Goal: Task Accomplishment & Management: Manage account settings

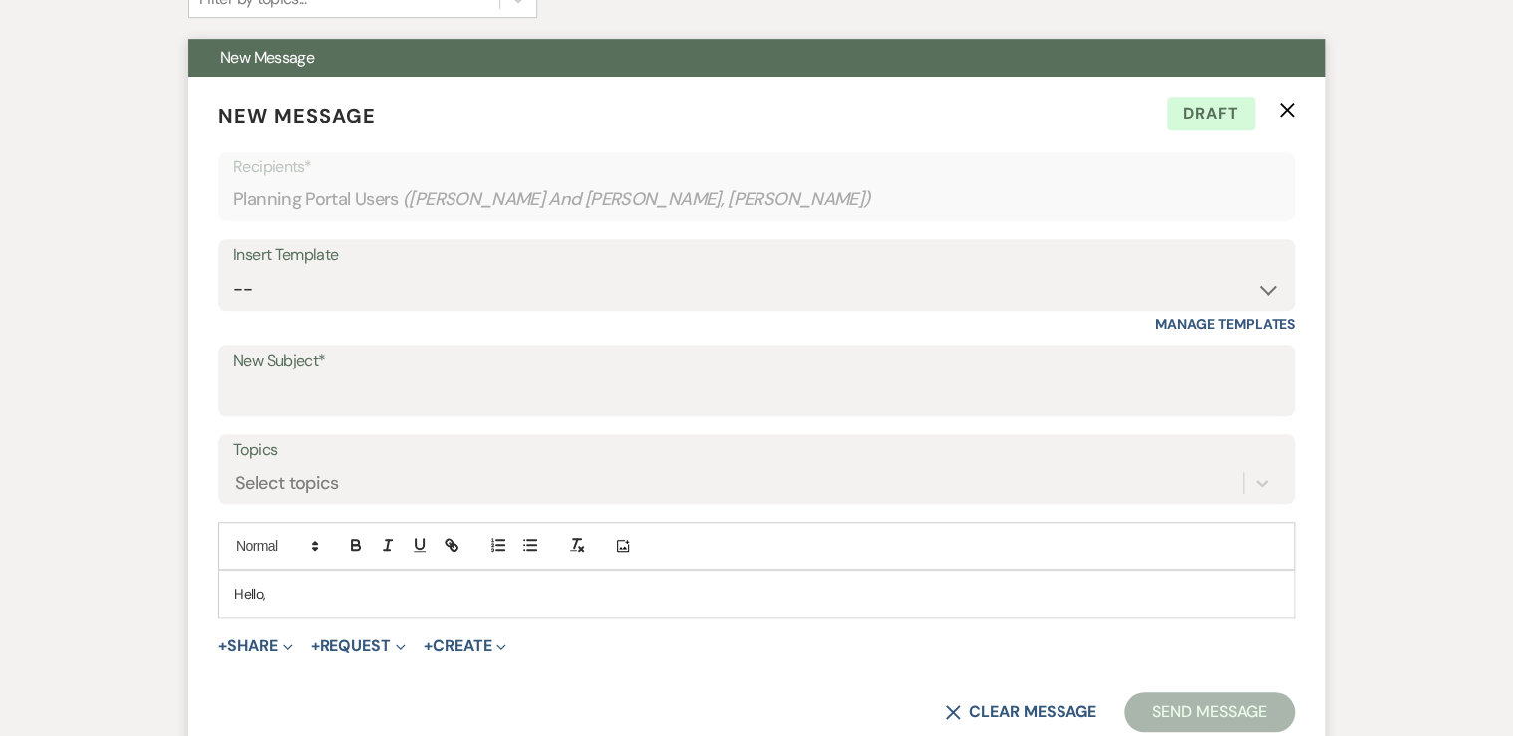
scroll to position [360, 0]
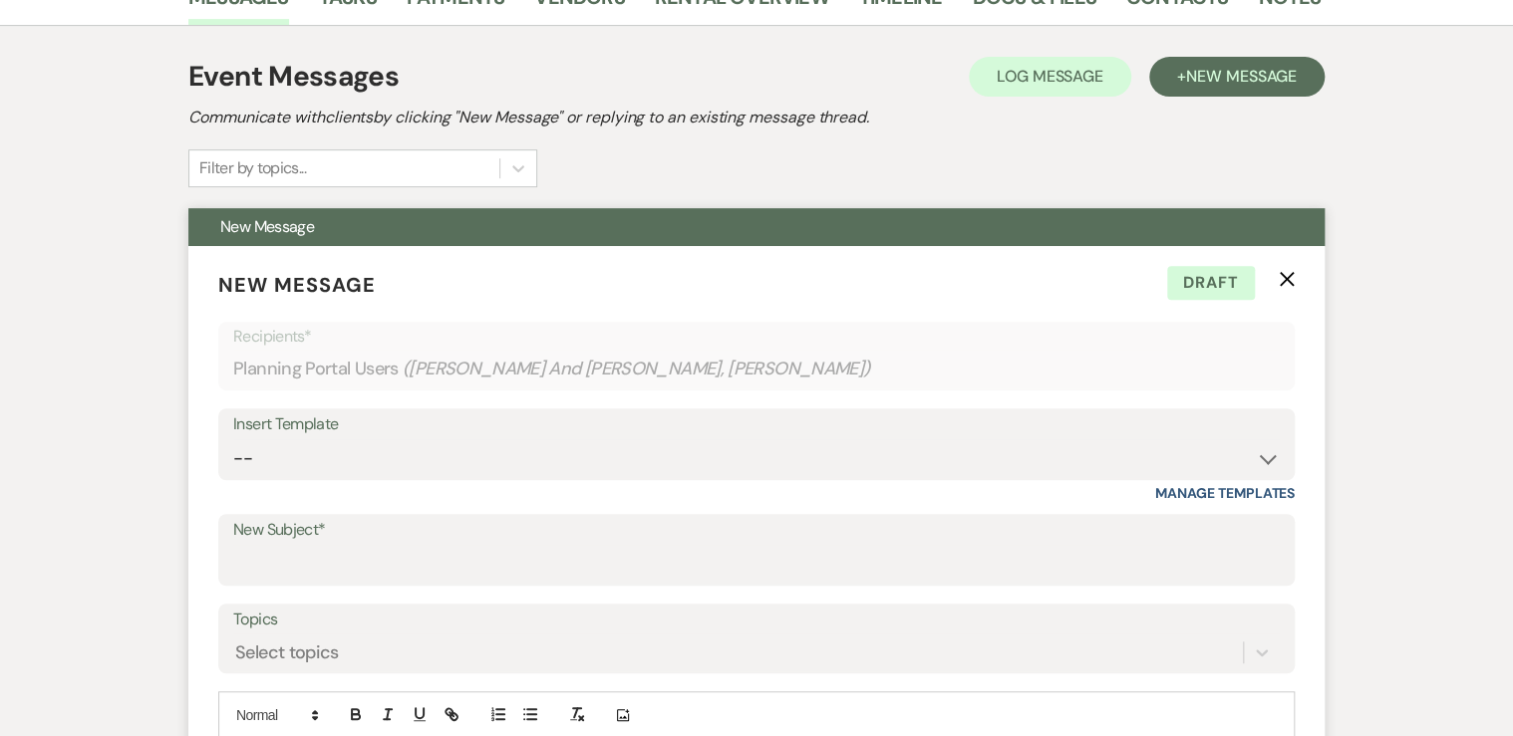
click at [1283, 267] on form "New Message X Draft Recipients* Planning Portal Users ( [PERSON_NAME] And [PERS…" at bounding box center [756, 586] width 1136 height 680
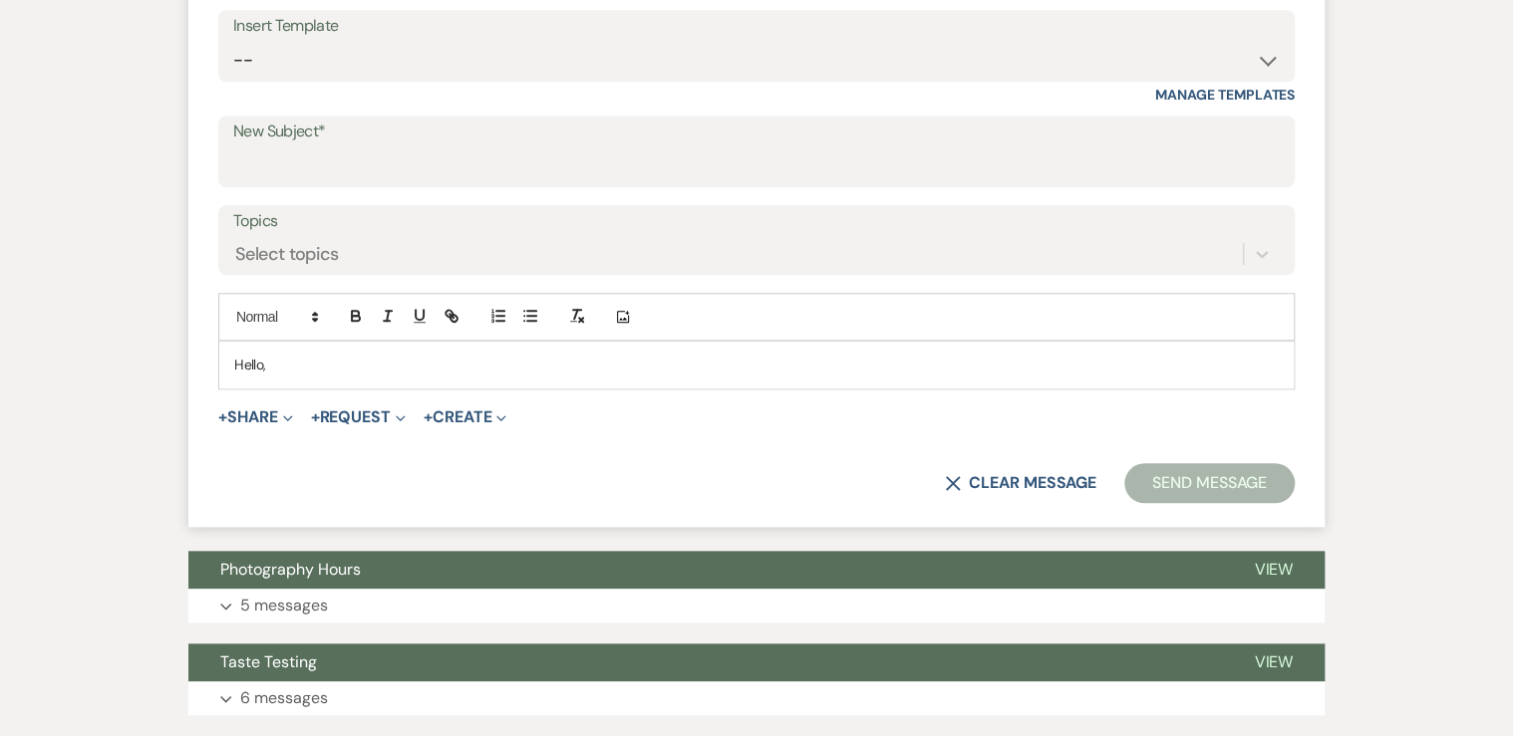
scroll to position [439, 0]
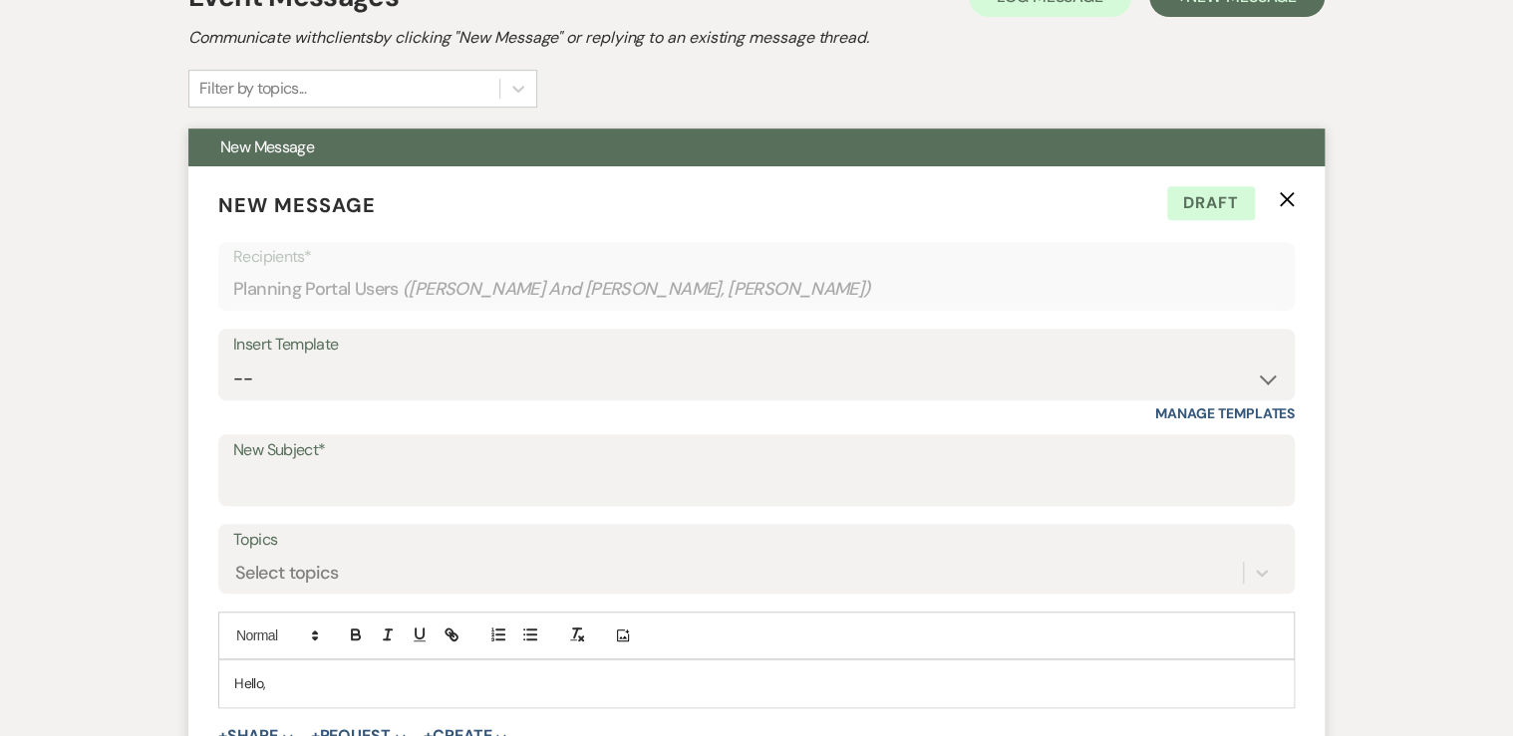
click at [1286, 194] on icon "X" at bounding box center [1286, 199] width 16 height 16
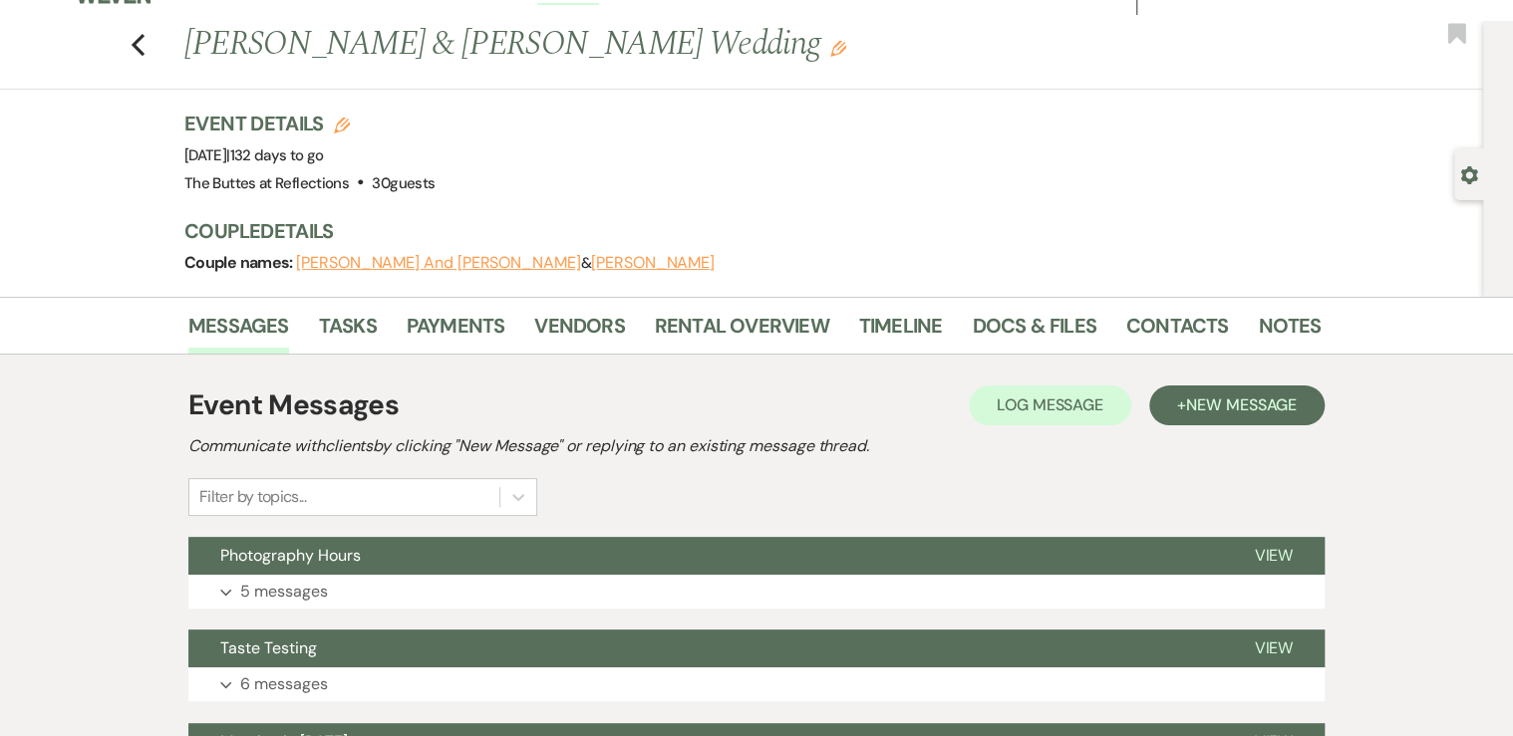
scroll to position [0, 0]
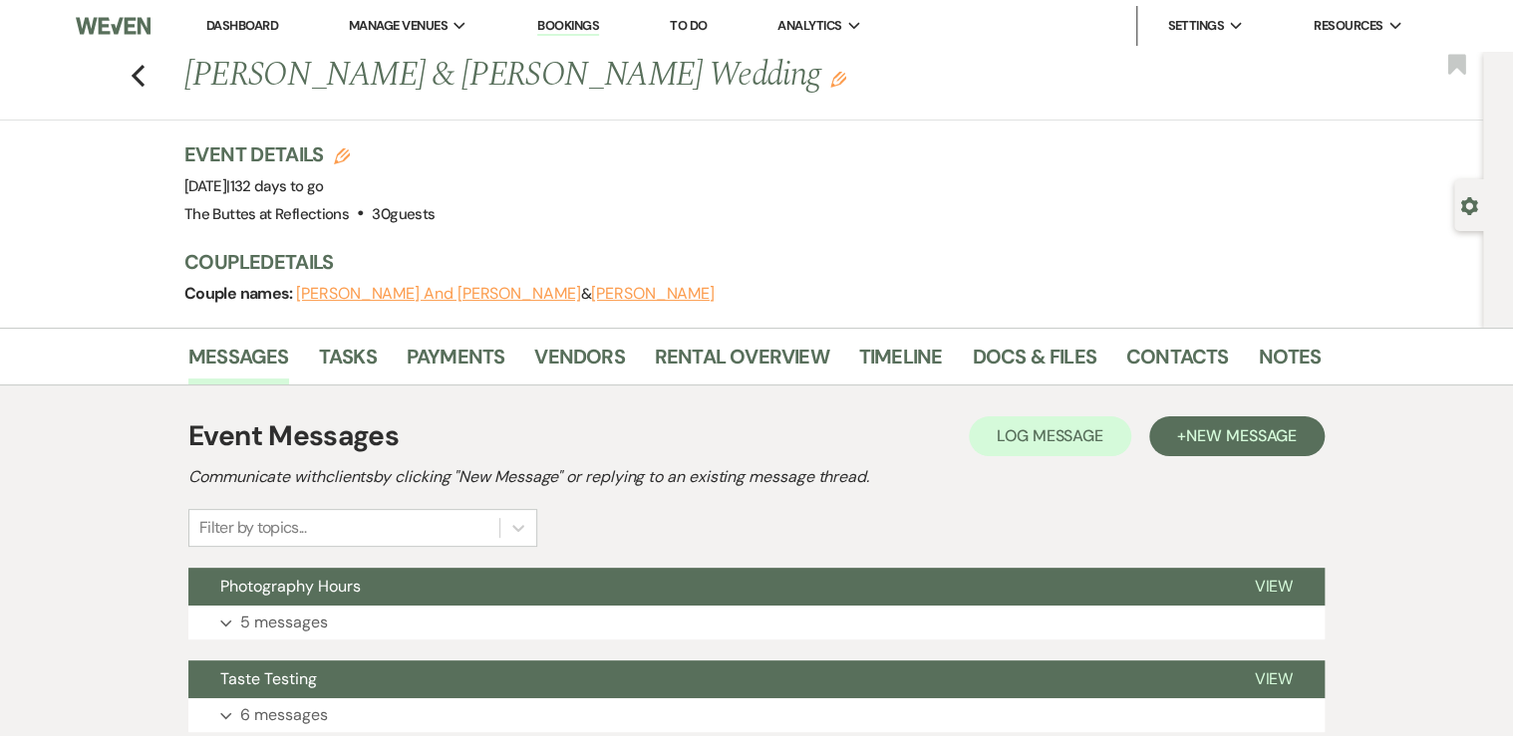
click at [236, 24] on link "Dashboard" at bounding box center [242, 25] width 72 height 17
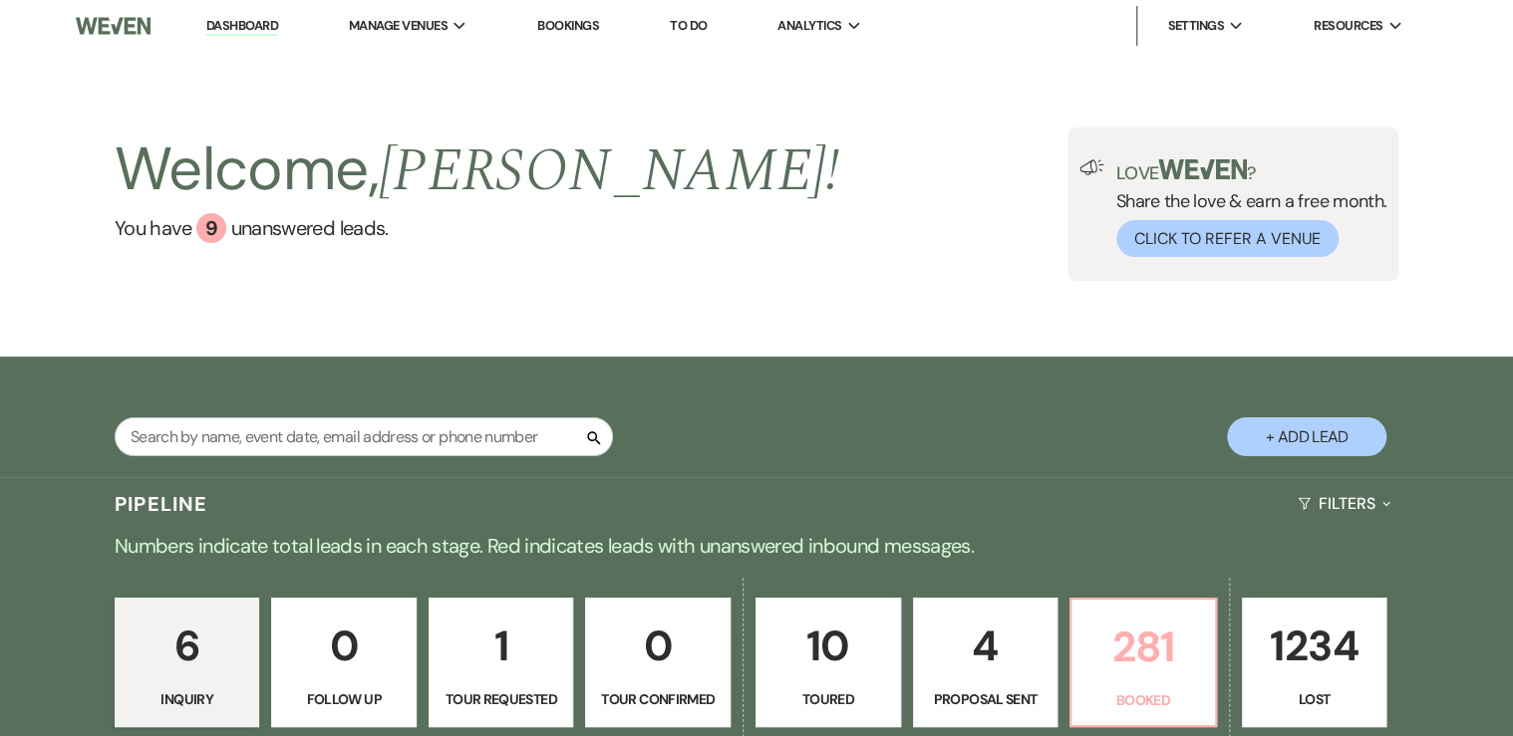
click at [1142, 669] on p "281" at bounding box center [1143, 647] width 120 height 67
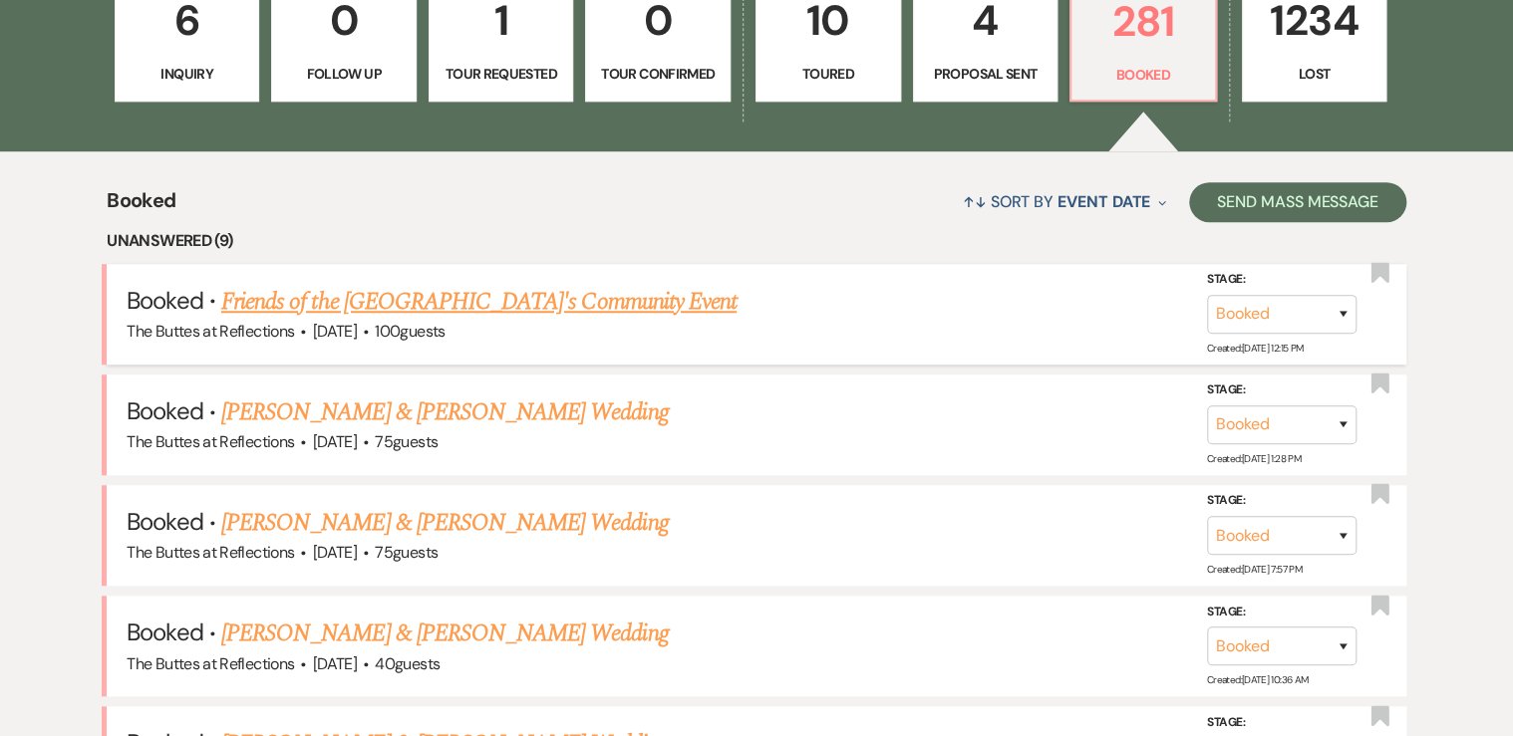
scroll to position [685, 0]
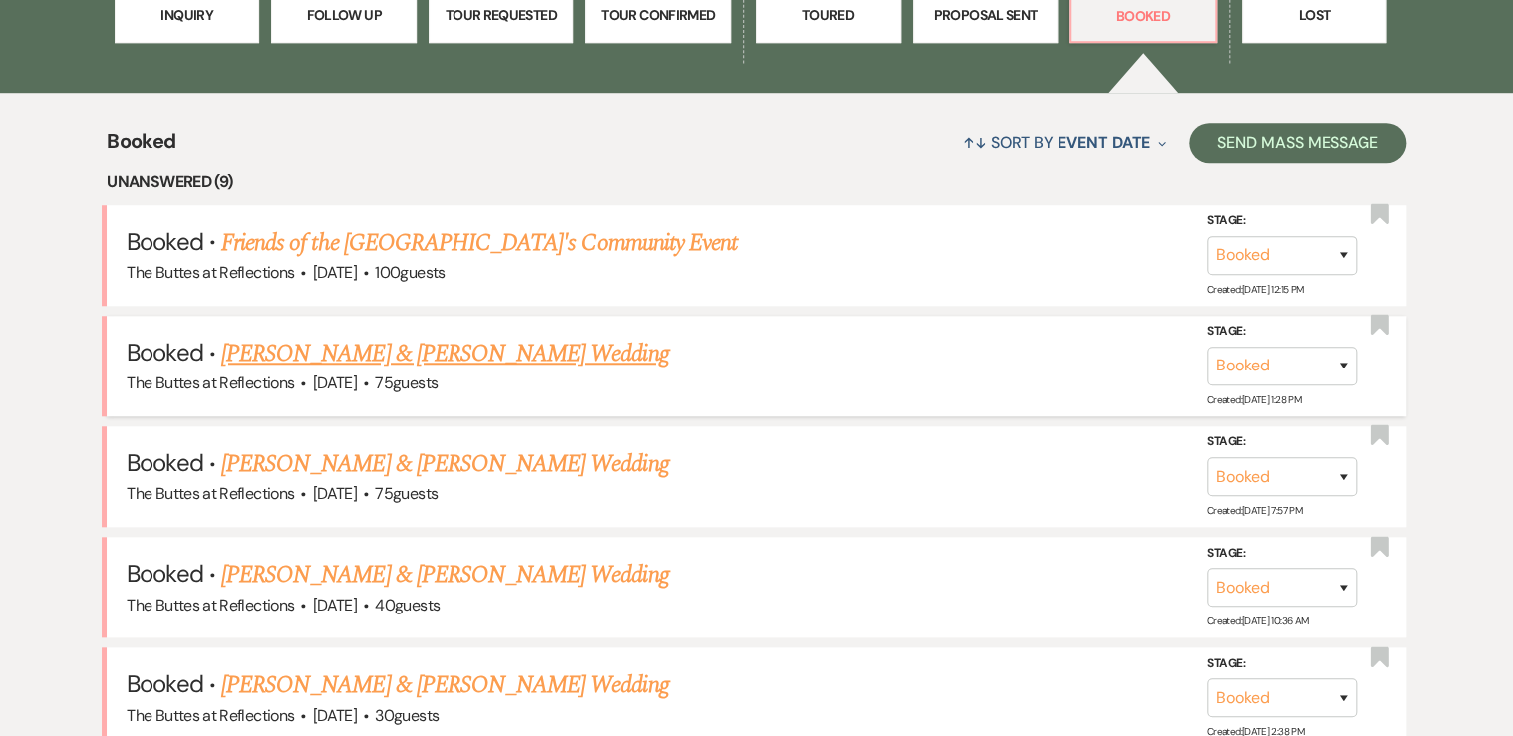
click at [331, 354] on link "[PERSON_NAME] & [PERSON_NAME] Wedding" at bounding box center [444, 354] width 446 height 36
